Goal: Transaction & Acquisition: Book appointment/travel/reservation

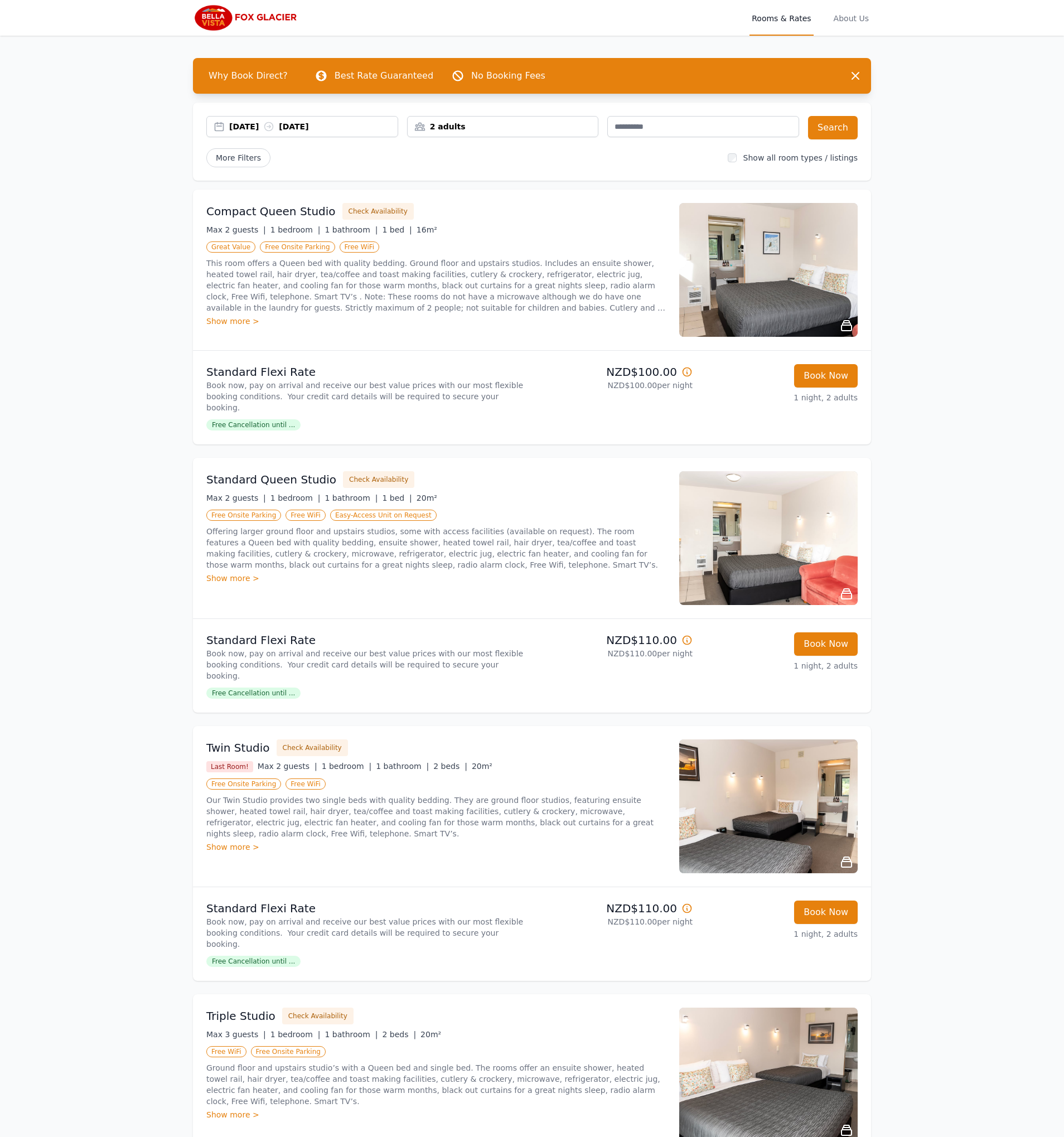
click at [274, 129] on icon at bounding box center [269, 127] width 11 height 11
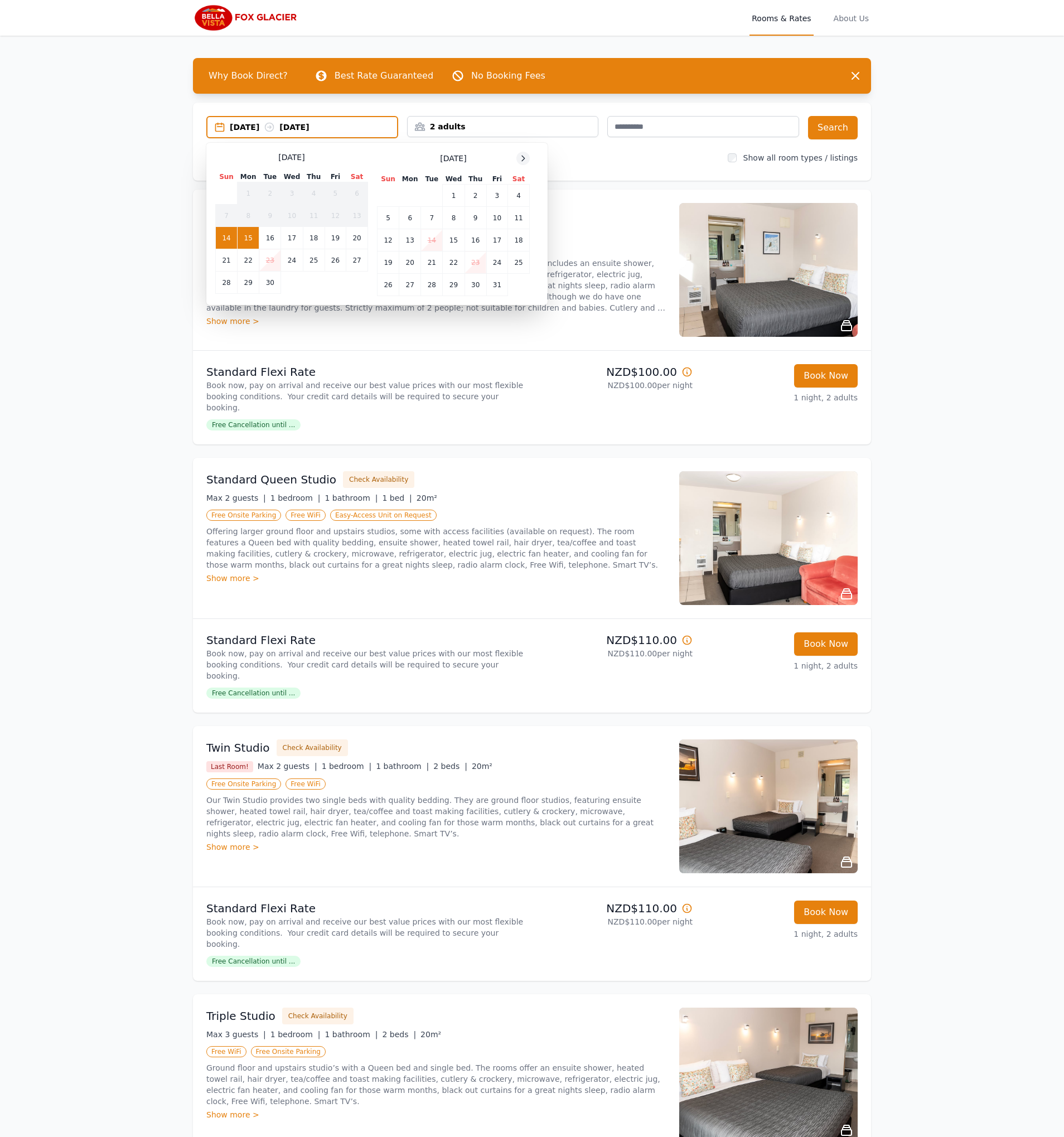
click at [524, 162] on icon at bounding box center [523, 158] width 9 height 9
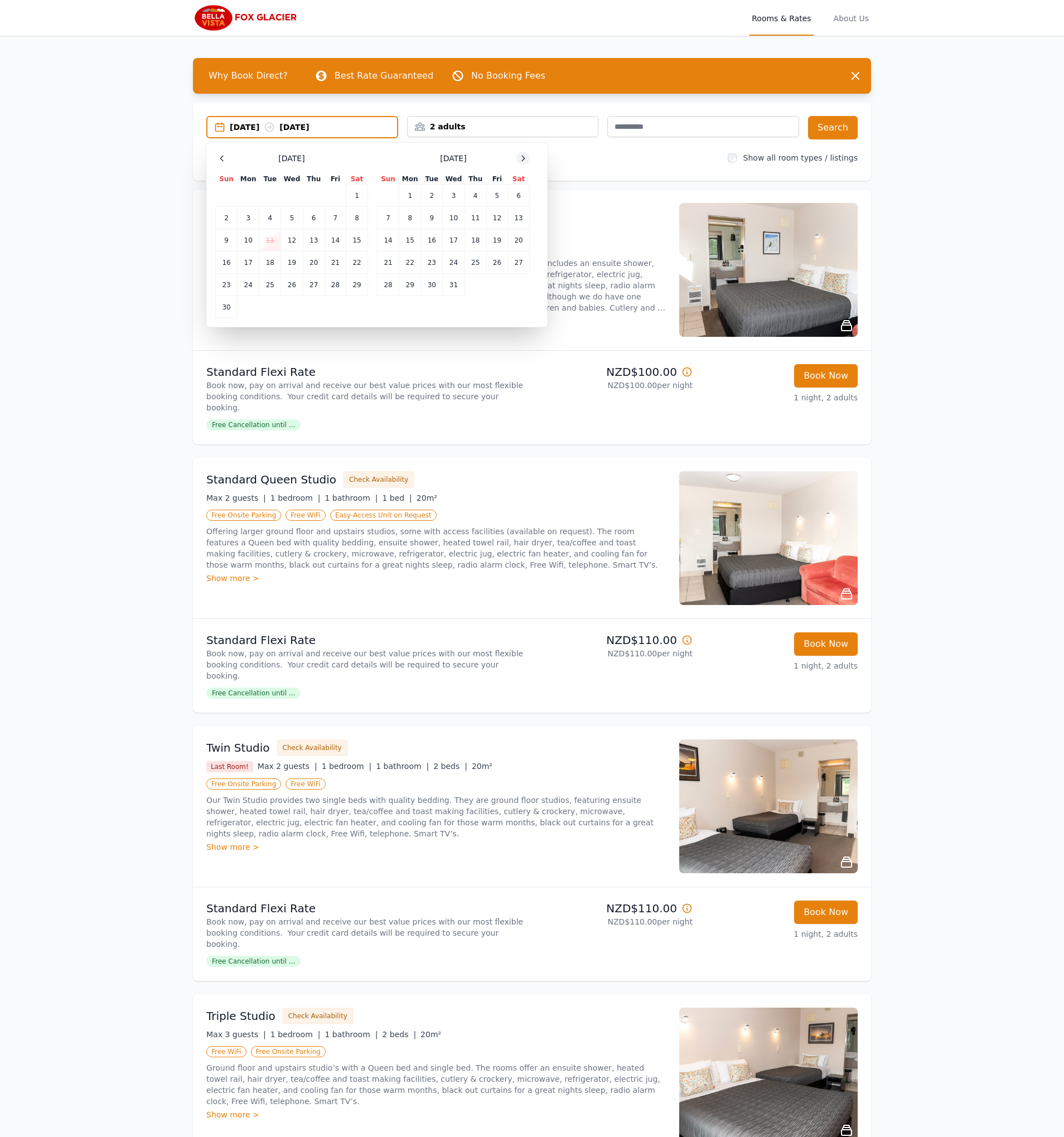
click at [524, 162] on icon at bounding box center [523, 158] width 9 height 9
click at [334, 263] on td "26" at bounding box center [335, 262] width 21 height 22
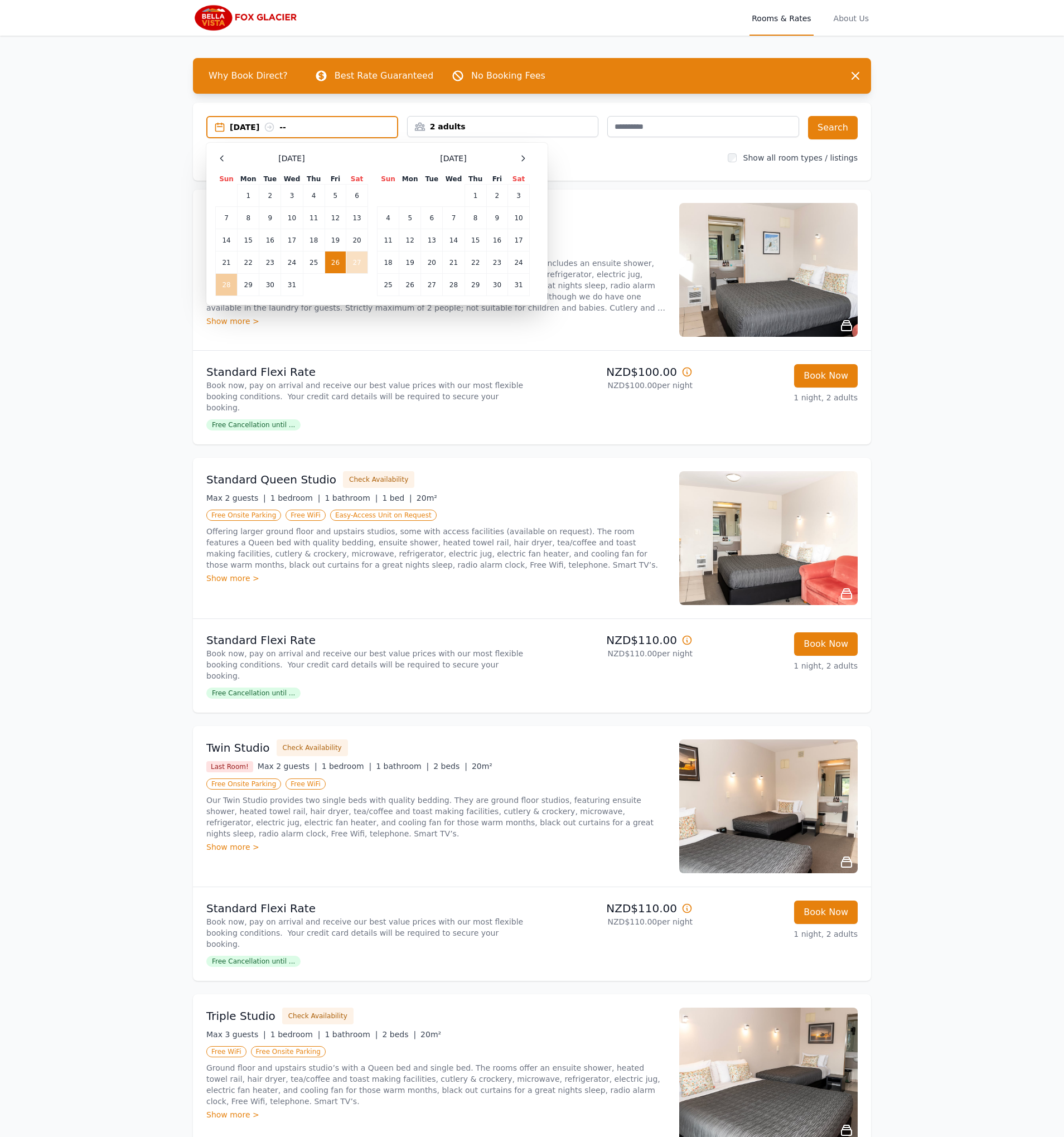
click at [226, 286] on td "28" at bounding box center [227, 285] width 22 height 22
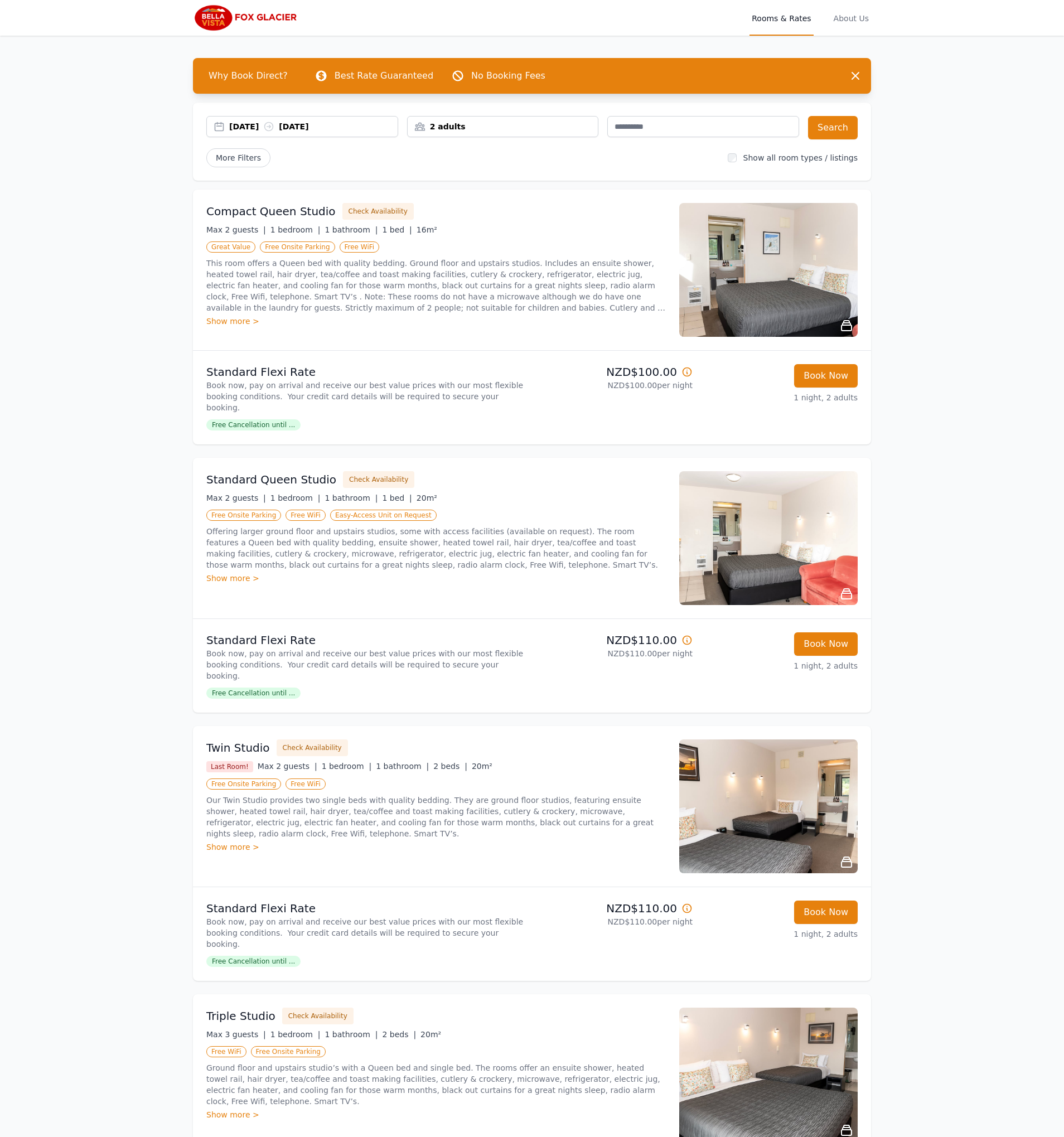
click at [745, 155] on div "Show all room types / listings" at bounding box center [792, 157] width 130 height 11
click at [509, 125] on div "2 adults" at bounding box center [502, 127] width 190 height 11
click at [494, 204] on icon at bounding box center [491, 202] width 9 height 9
click at [810, 130] on button "Search" at bounding box center [832, 127] width 50 height 23
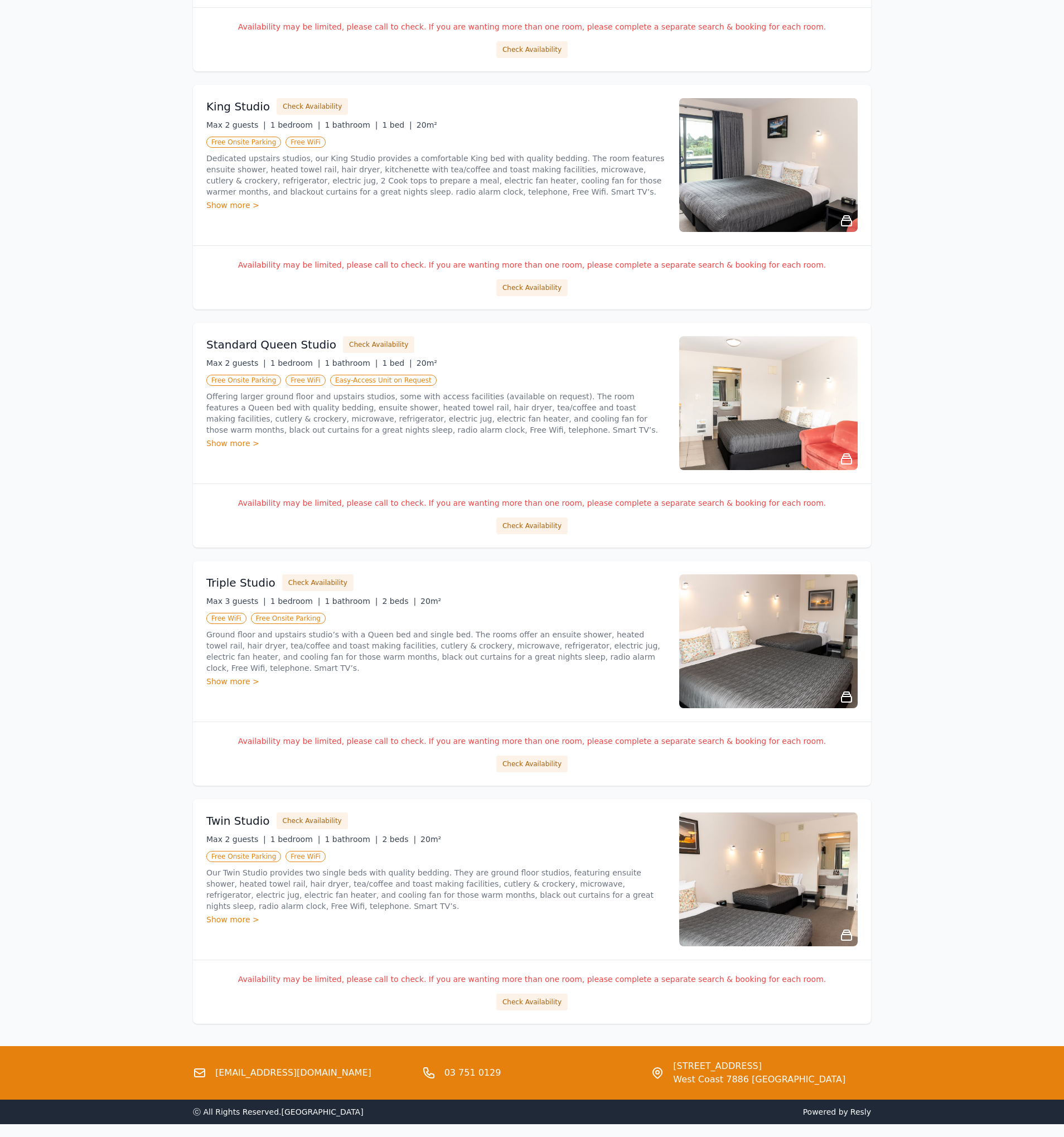
scroll to position [647, 0]
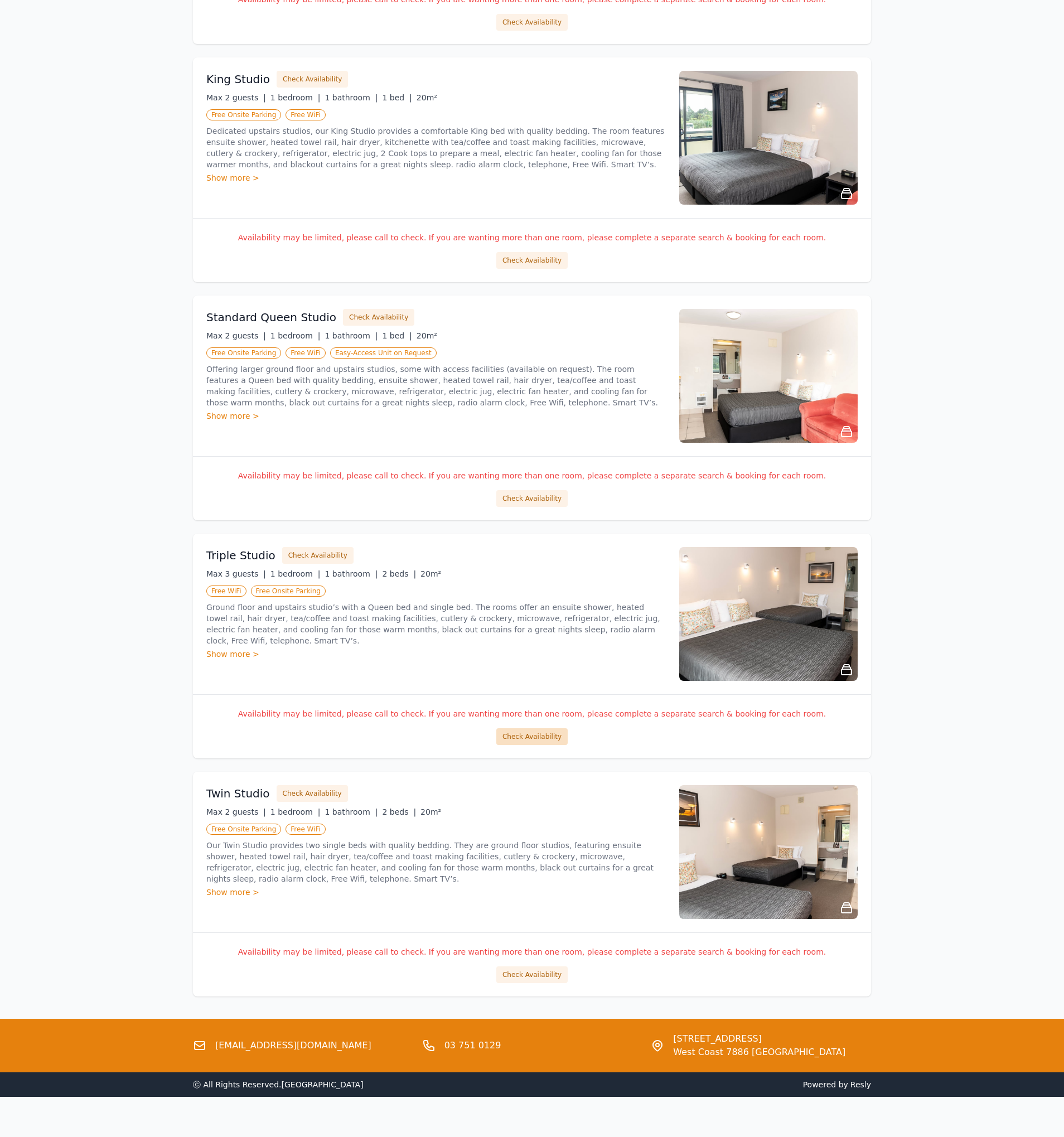
click at [545, 738] on button "Check Availability" at bounding box center [532, 737] width 72 height 17
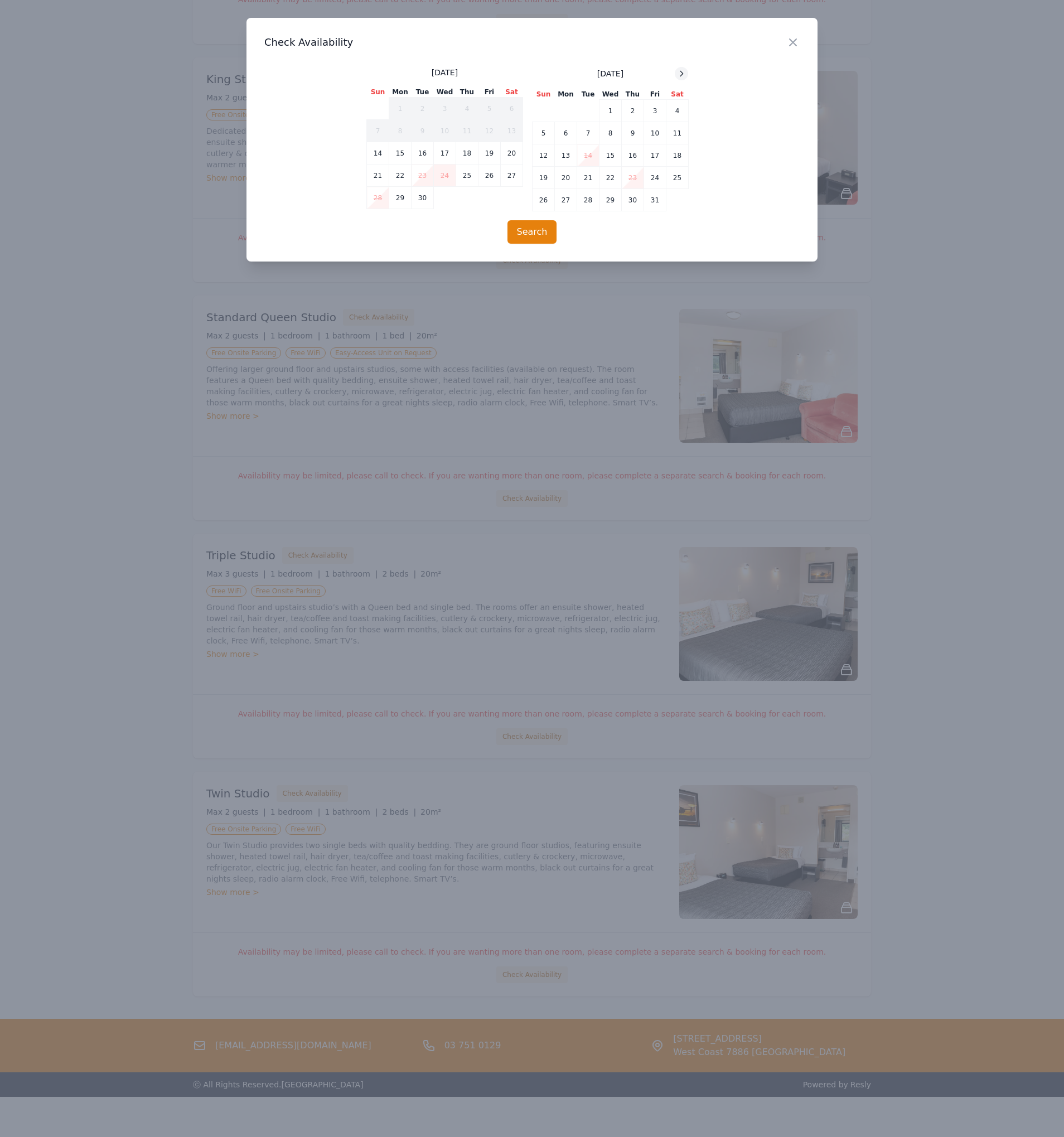
click at [681, 77] on icon at bounding box center [681, 74] width 9 height 9
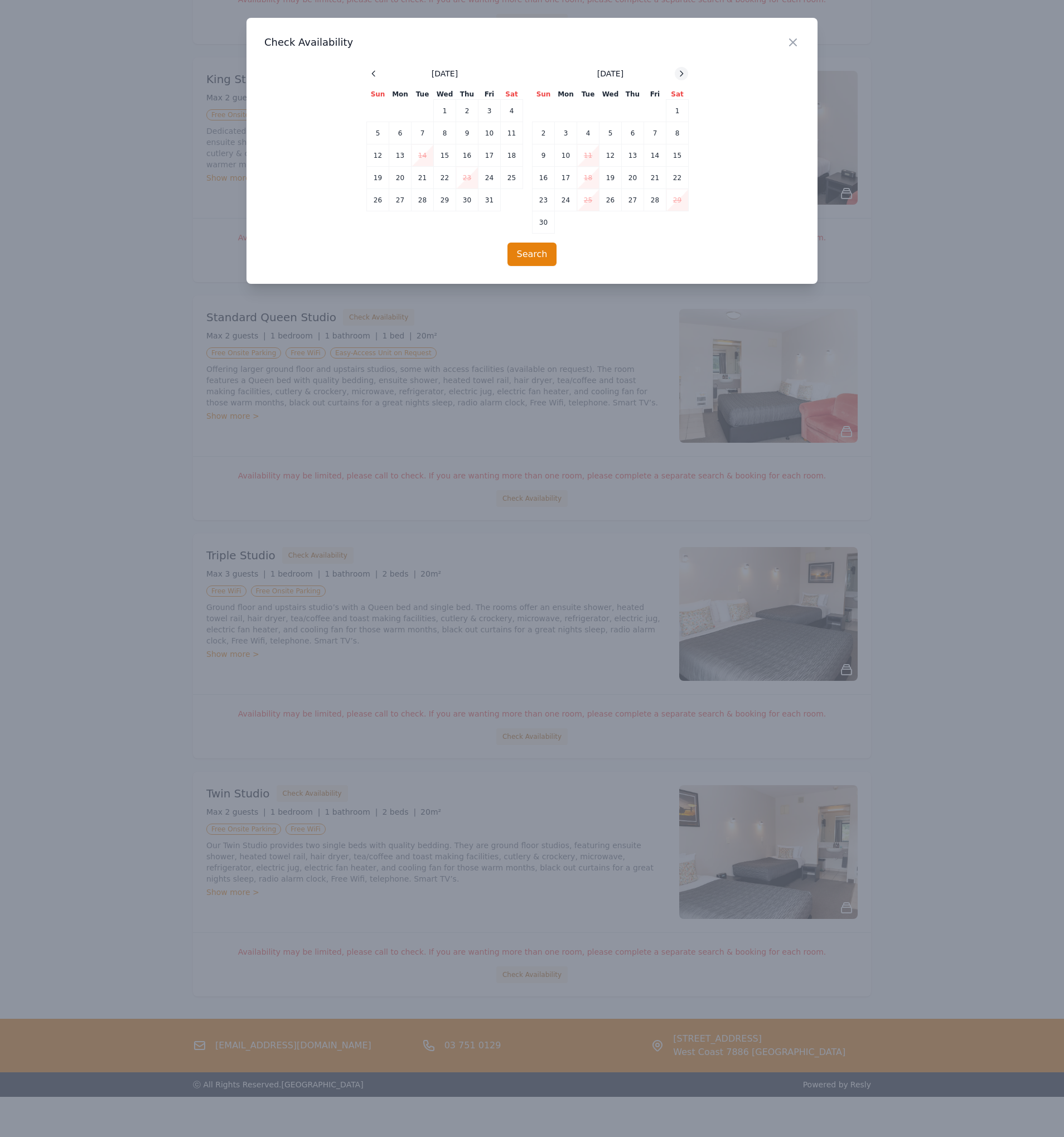
click at [681, 77] on icon at bounding box center [681, 74] width 9 height 9
click at [658, 179] on td "26" at bounding box center [655, 178] width 22 height 22
click at [537, 203] on td "28" at bounding box center [543, 201] width 22 height 22
click at [540, 251] on button "Search" at bounding box center [532, 254] width 50 height 23
